Goal: Information Seeking & Learning: Learn about a topic

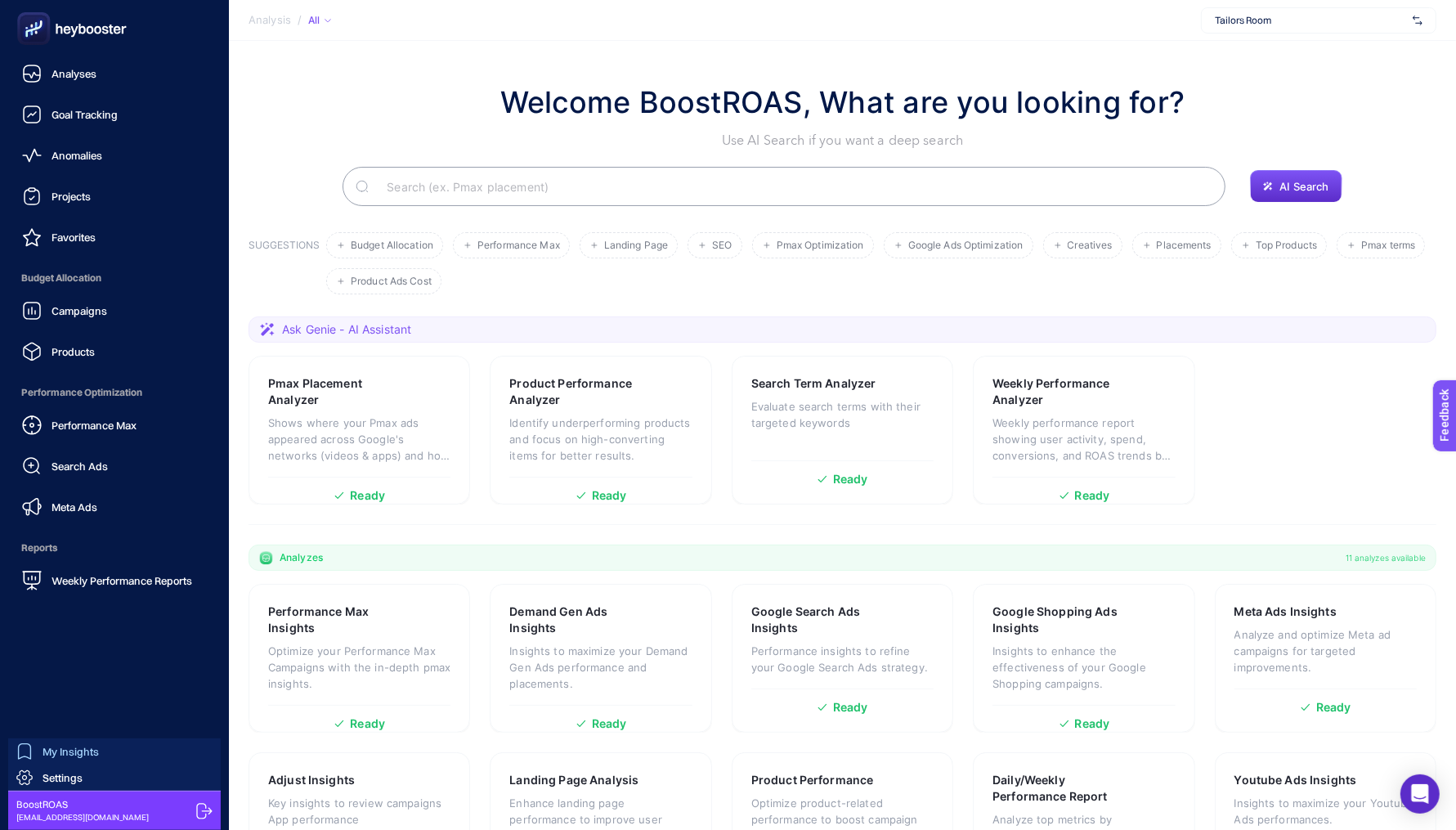
click at [52, 757] on span "My Insights" at bounding box center [70, 751] width 57 height 13
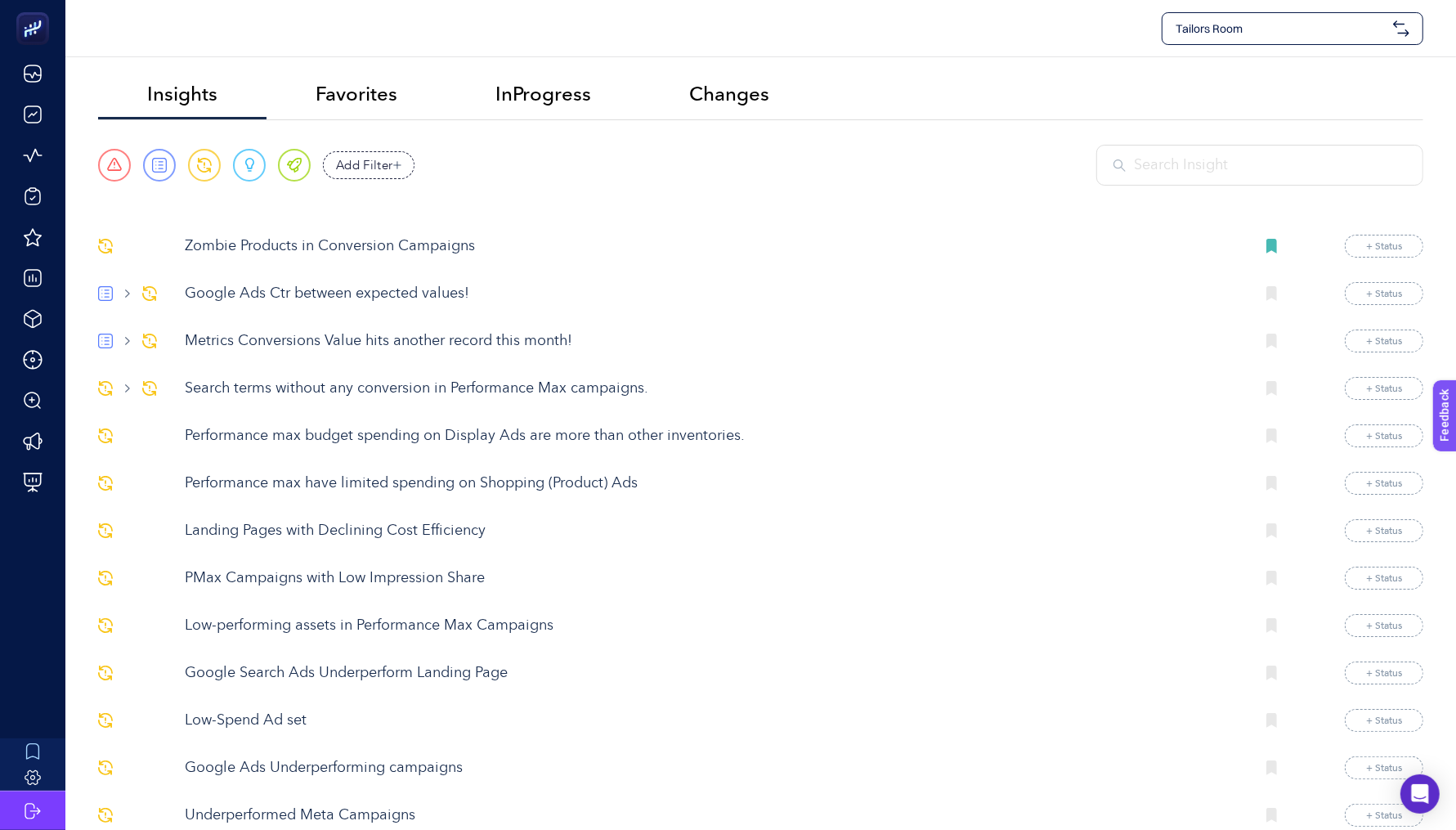
scroll to position [4, 0]
click at [1281, 22] on span "Tailors Room" at bounding box center [1281, 28] width 211 height 16
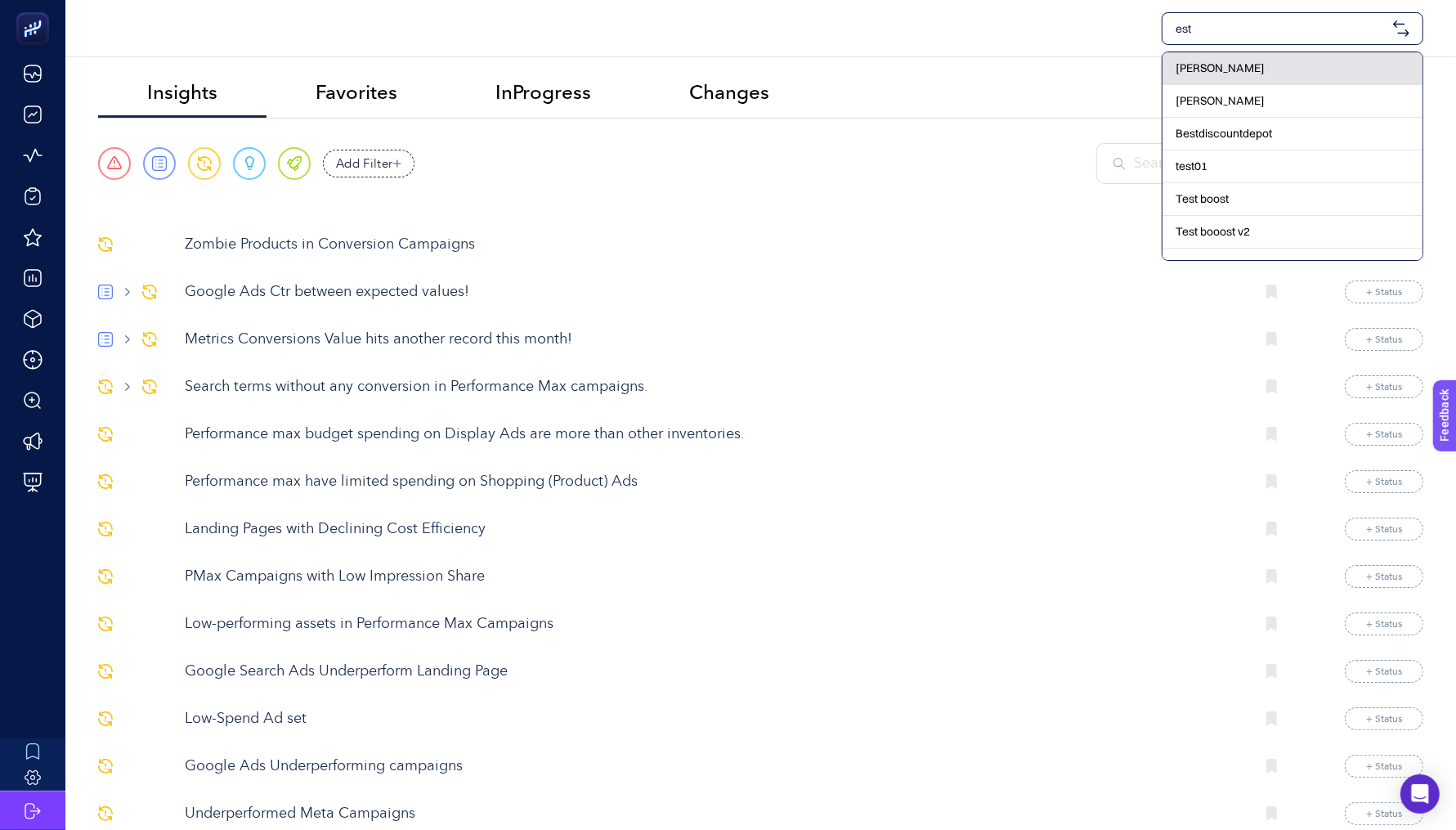
type input "est"
click at [1293, 65] on div "[PERSON_NAME]" at bounding box center [1293, 68] width 260 height 33
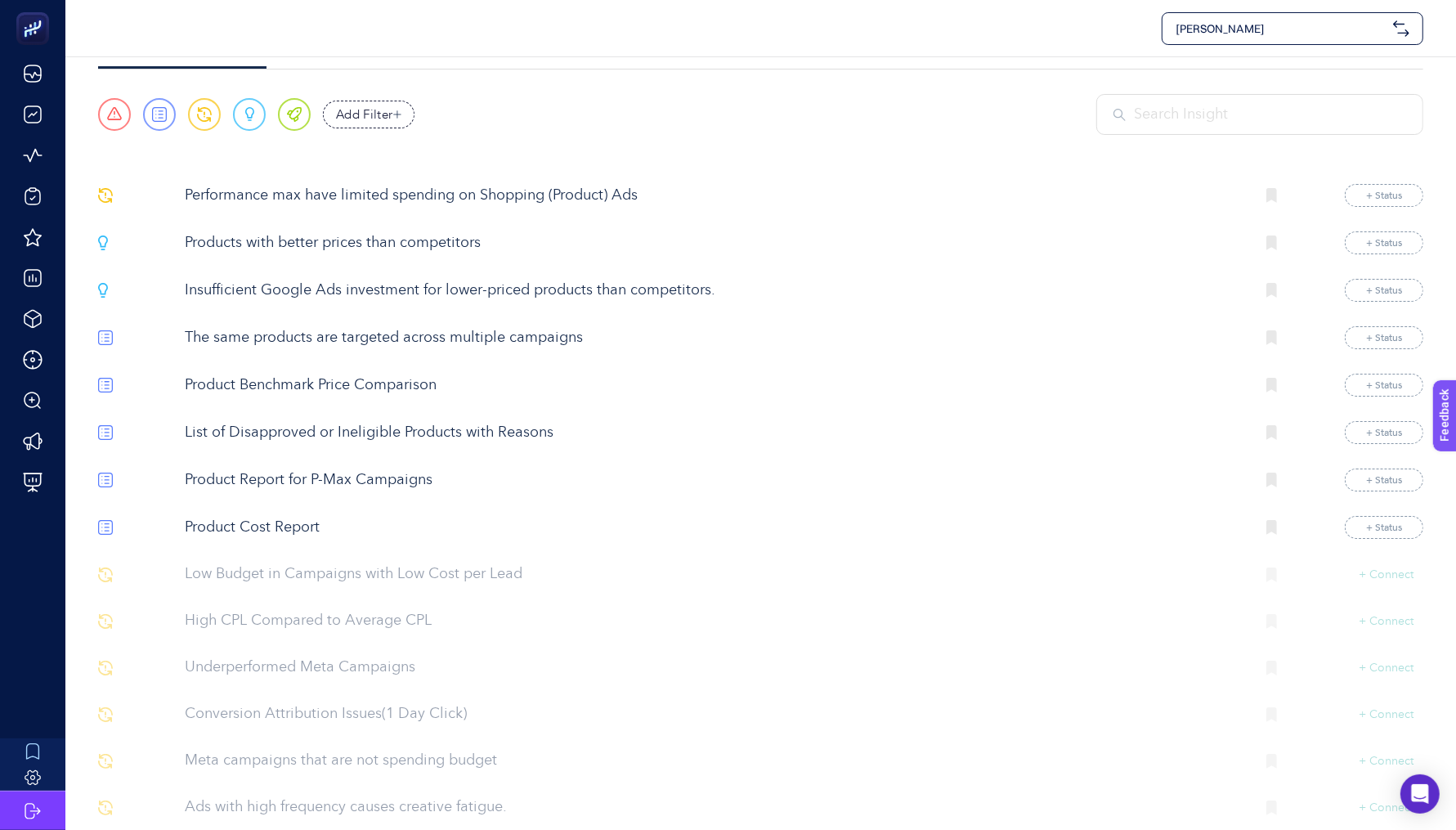
scroll to position [91, 0]
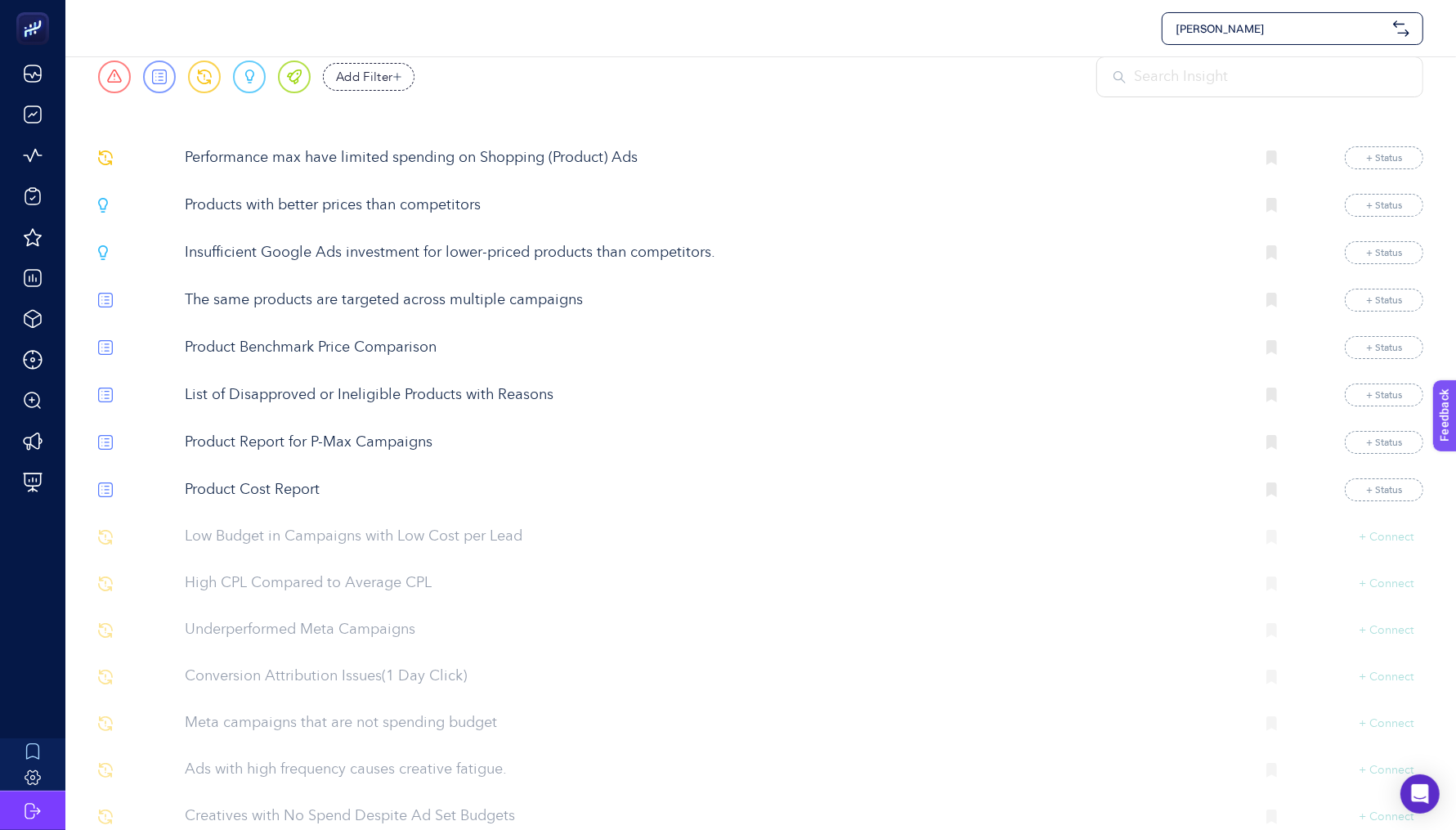
click at [290, 154] on p "Performance max have limited spending on Shopping (Product) Ads" at bounding box center [714, 158] width 1057 height 22
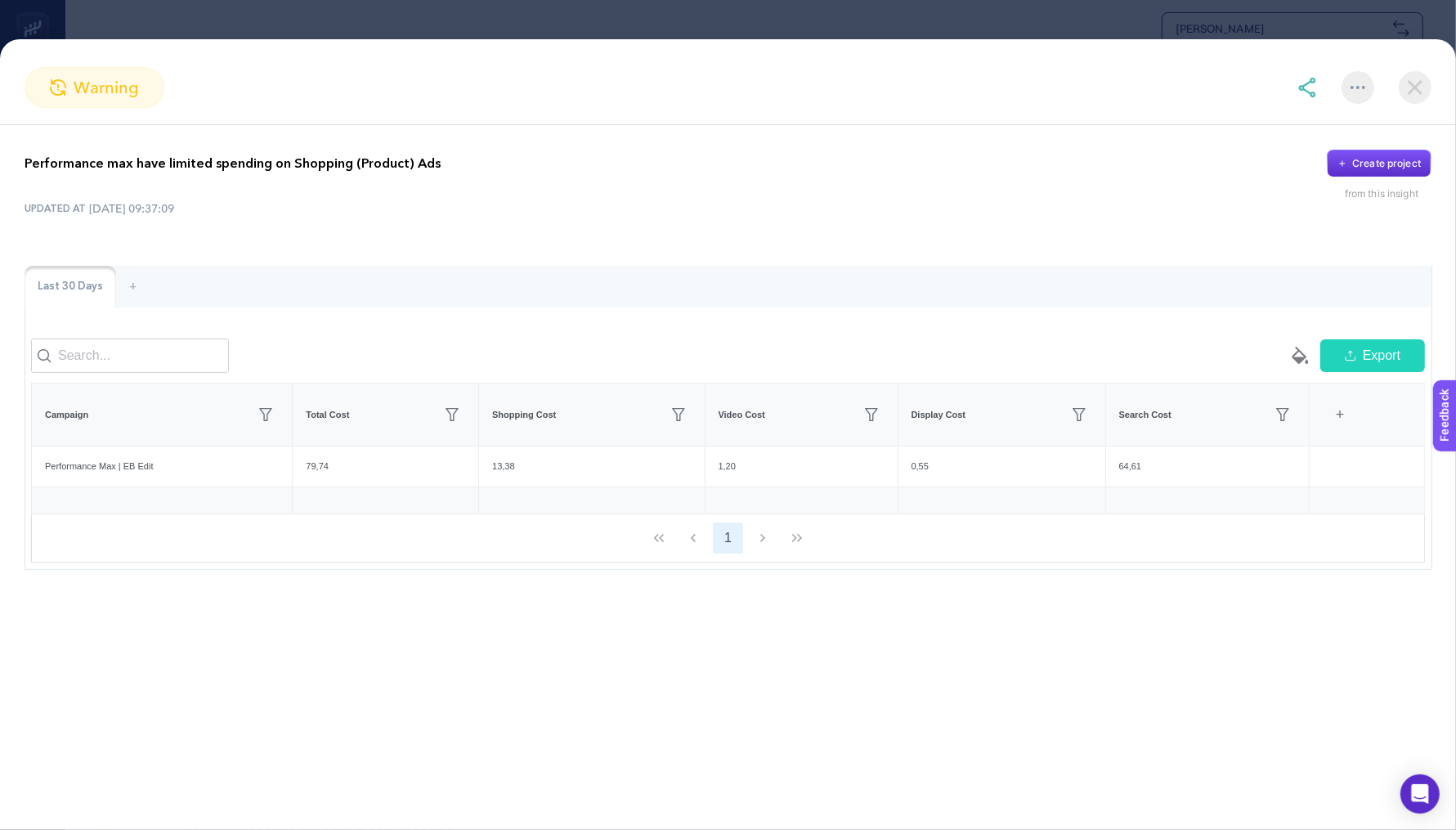
scroll to position [124, 0]
click at [1093, 245] on div "Performance max have limited spending on Shopping (Product) Ads Create project …" at bounding box center [728, 360] width 1456 height 469
click at [1354, 93] on div at bounding box center [1358, 88] width 33 height 33
click at [1296, 90] on section "warning Ignore Add favorites Set a Notification" at bounding box center [728, 88] width 1456 height 40
click at [1302, 89] on img at bounding box center [1308, 88] width 19 height 19
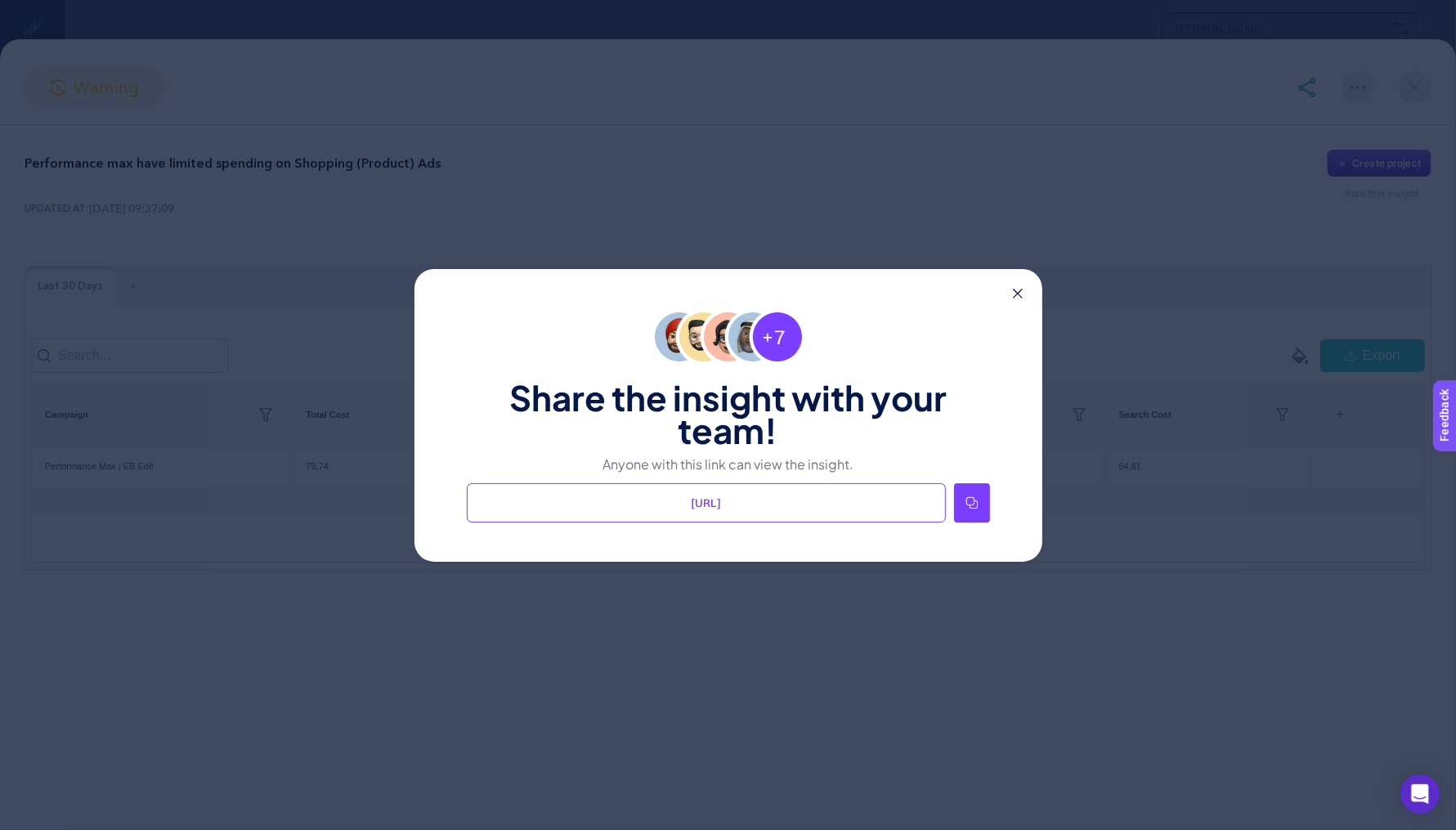
click at [980, 505] on div at bounding box center [971, 502] width 36 height 40
click at [1024, 292] on div "Share the insight with your team! Anyone with this link can view the insight. […" at bounding box center [728, 415] width 628 height 293
click at [971, 493] on div at bounding box center [971, 502] width 36 height 40
click at [1013, 288] on icon at bounding box center [1018, 293] width 10 height 10
